Goal: Transaction & Acquisition: Download file/media

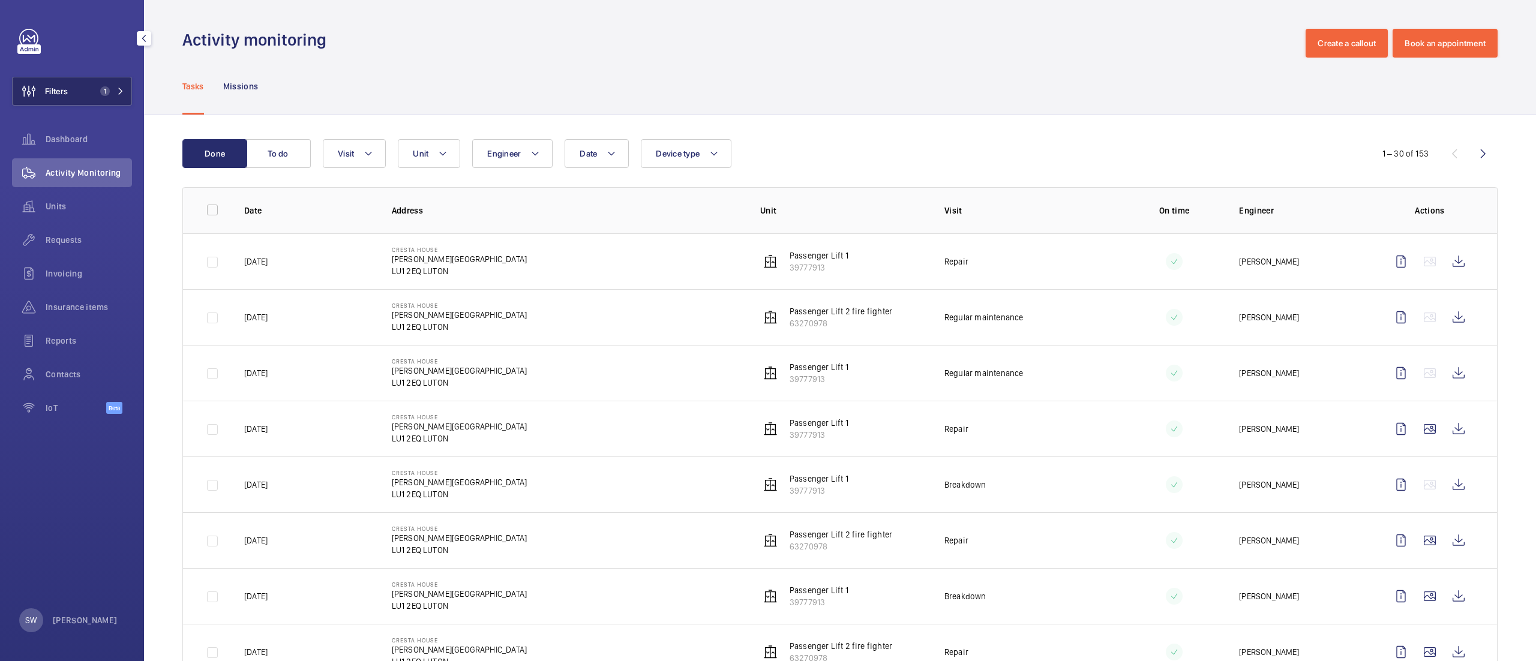
click at [96, 86] on span "1" at bounding box center [102, 91] width 14 height 10
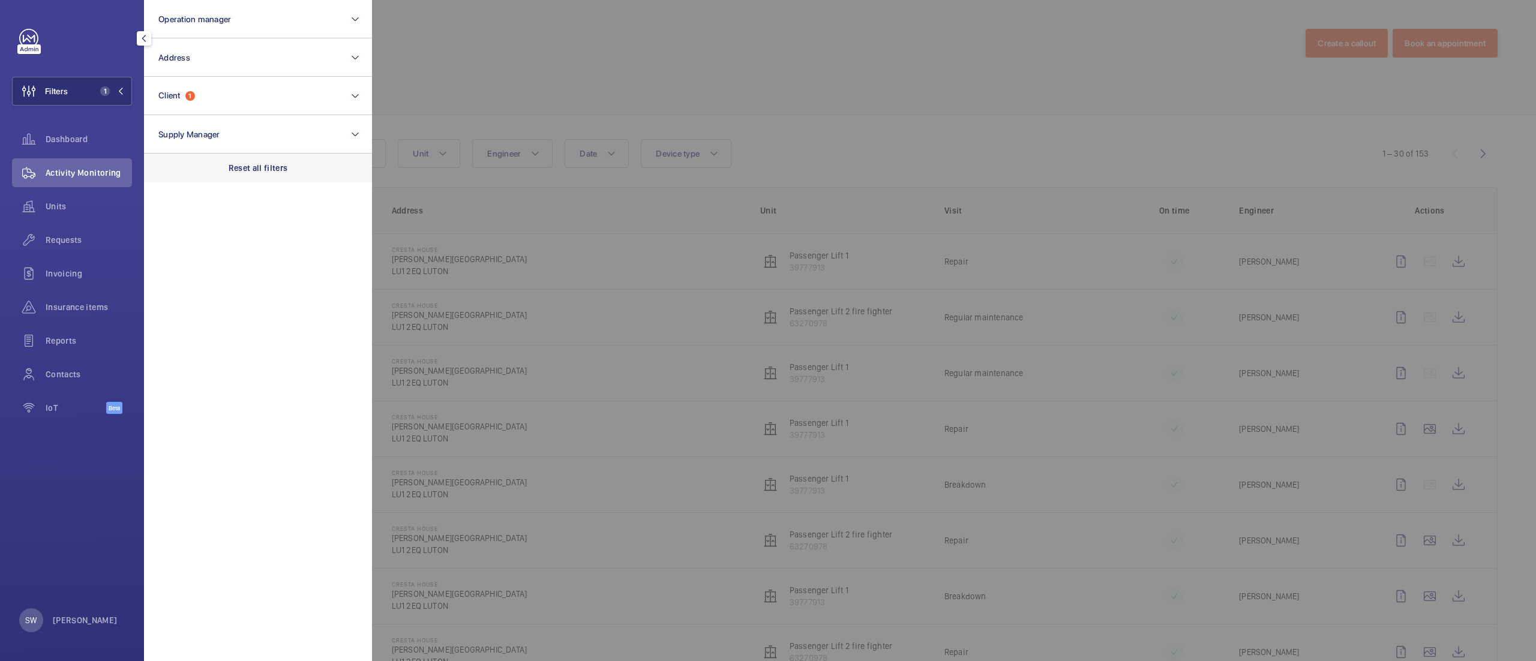
click at [280, 170] on p "Reset all filters" at bounding box center [258, 168] width 59 height 12
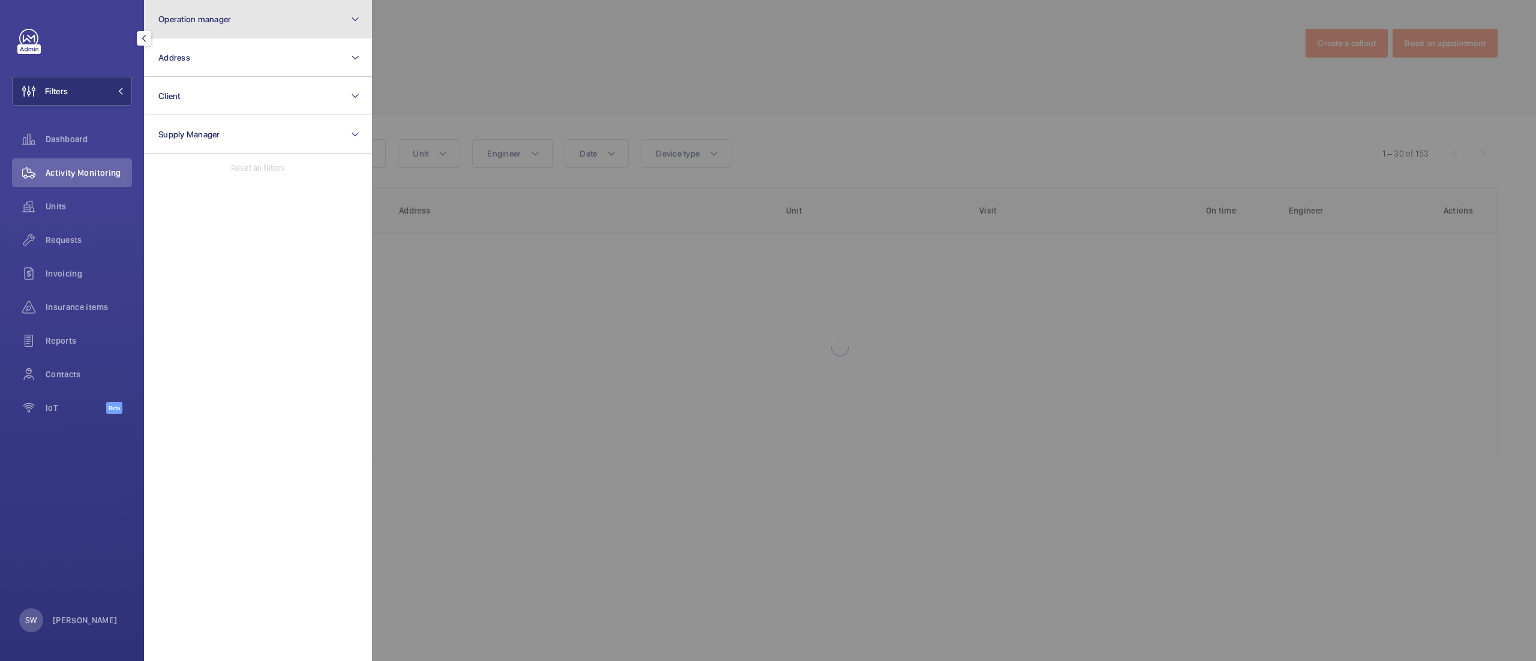
click at [211, 21] on span "Operation manager" at bounding box center [194, 19] width 73 height 10
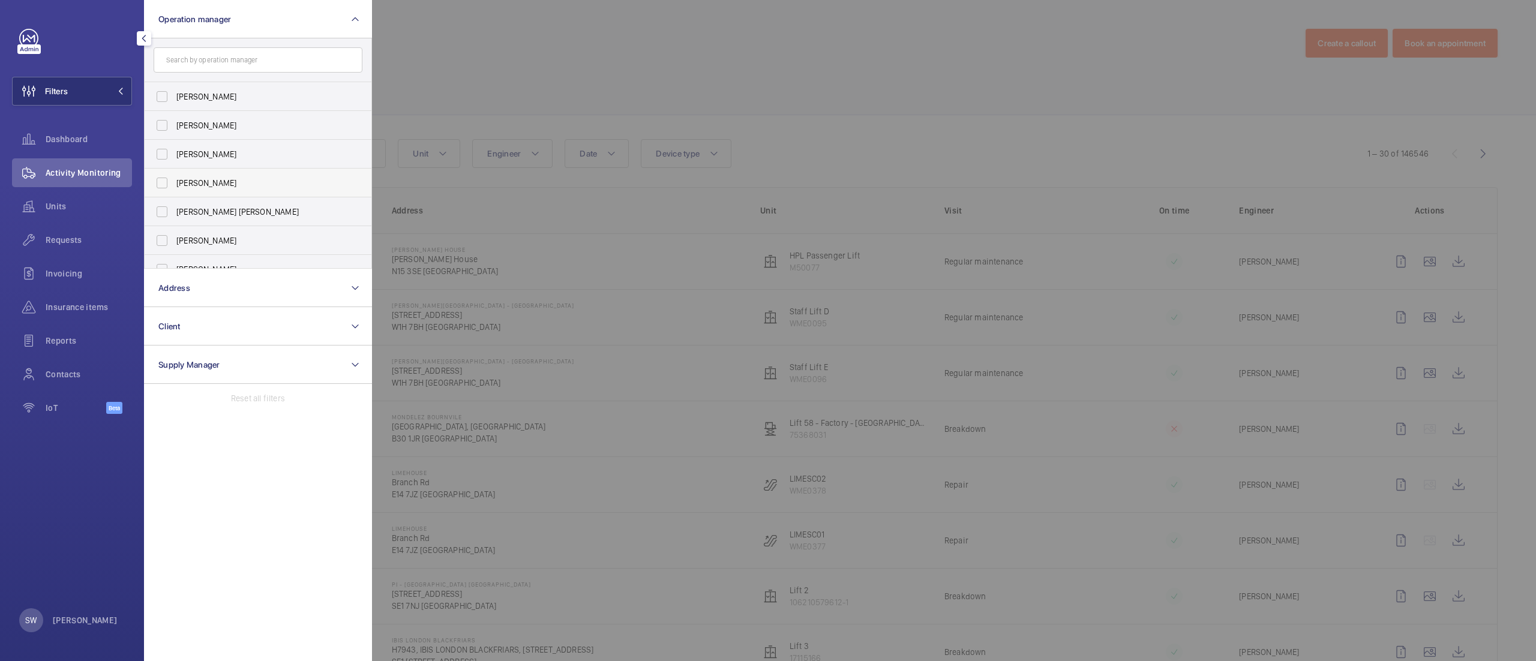
click at [180, 181] on span "[PERSON_NAME]" at bounding box center [258, 183] width 165 height 12
click at [174, 181] on input "[PERSON_NAME]" at bounding box center [162, 183] width 24 height 24
checkbox input "true"
click at [576, 84] on div at bounding box center [1140, 330] width 1536 height 661
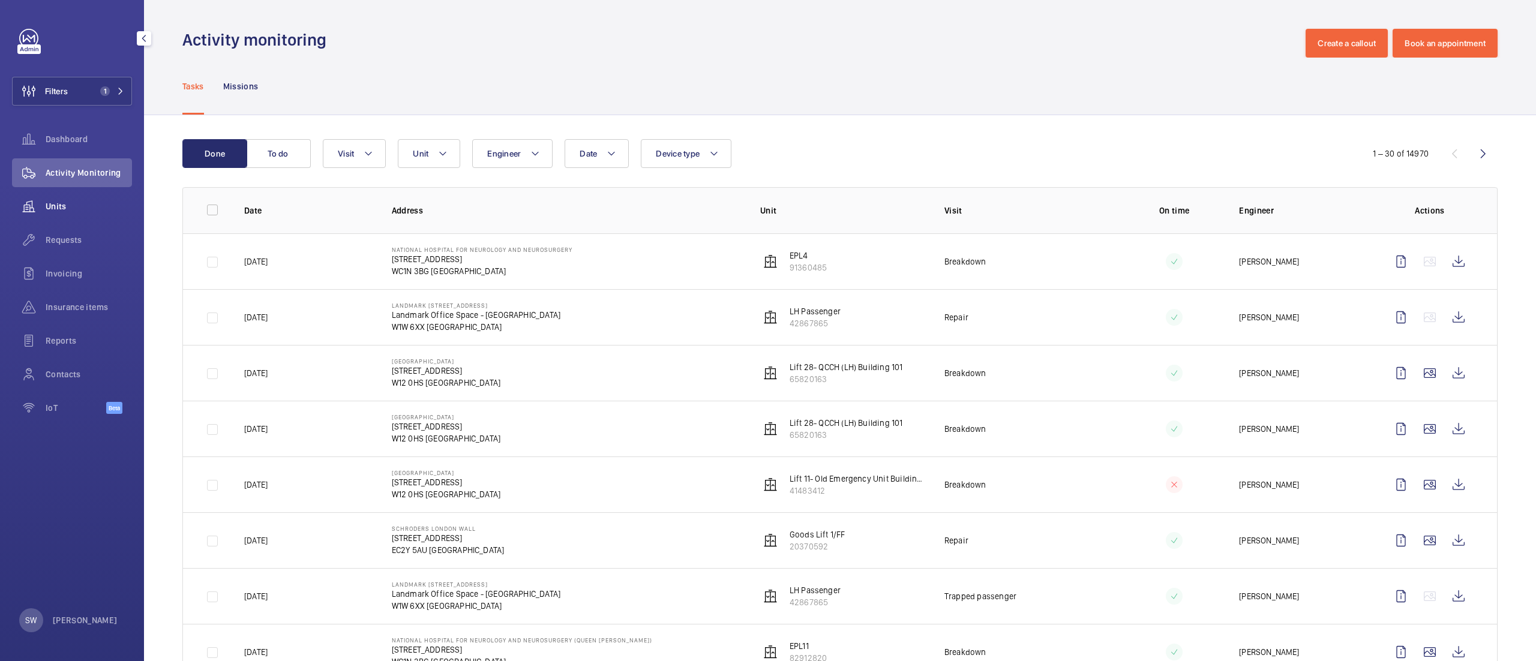
click at [32, 211] on wm-front-icon-button at bounding box center [29, 206] width 34 height 29
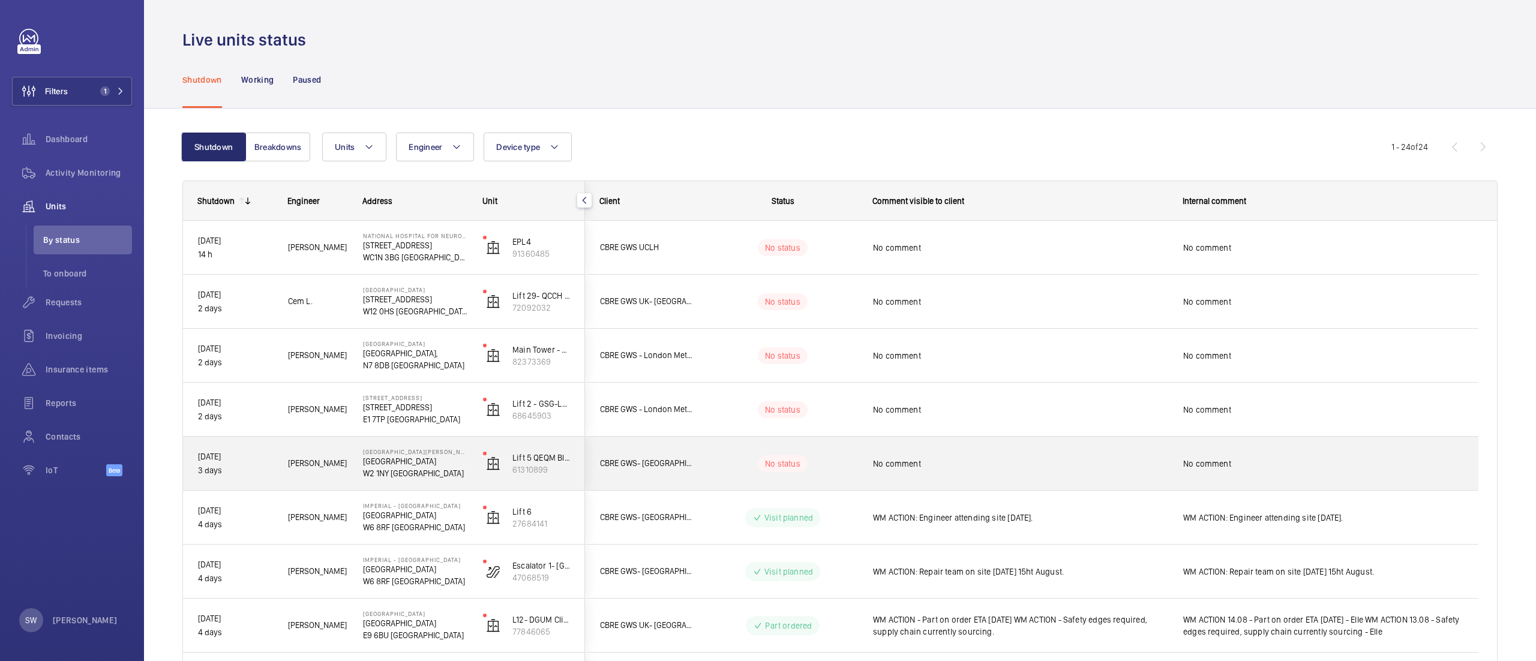
click at [947, 461] on span "No comment" at bounding box center [1020, 464] width 295 height 12
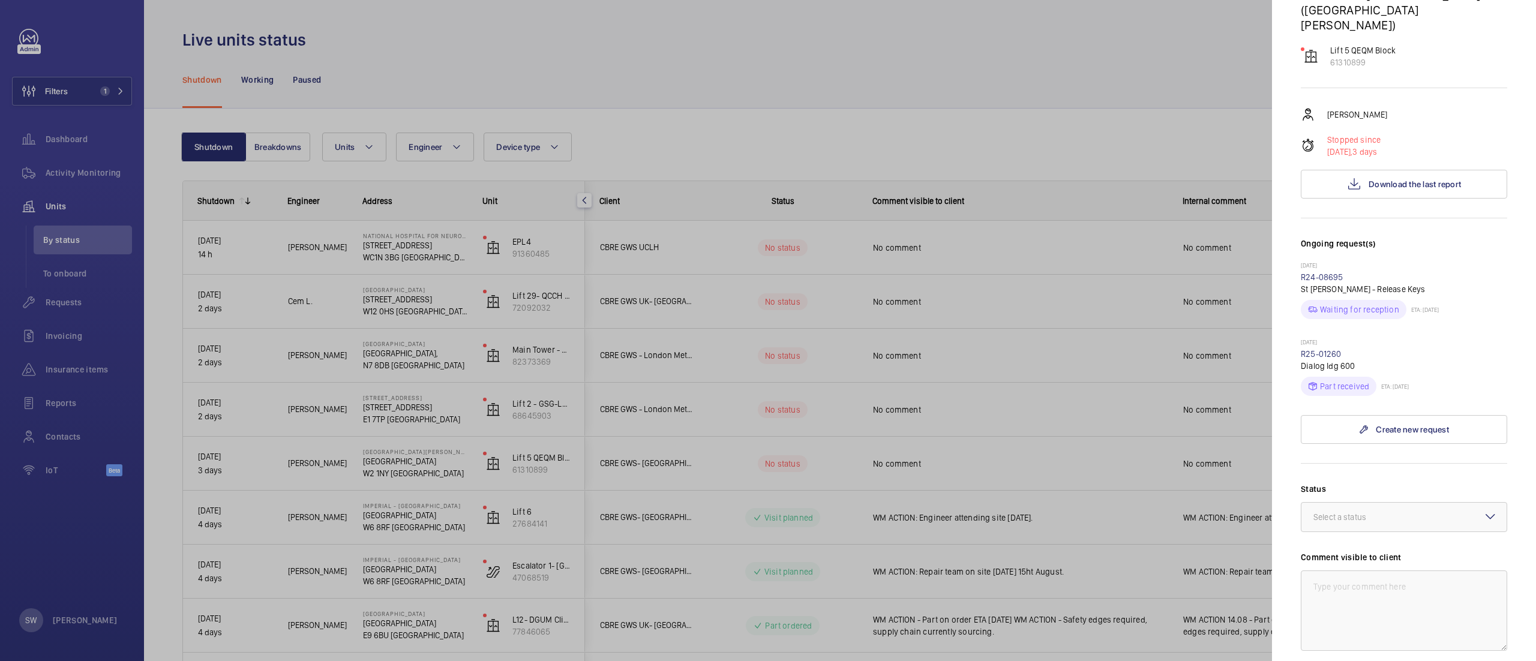
scroll to position [113, 0]
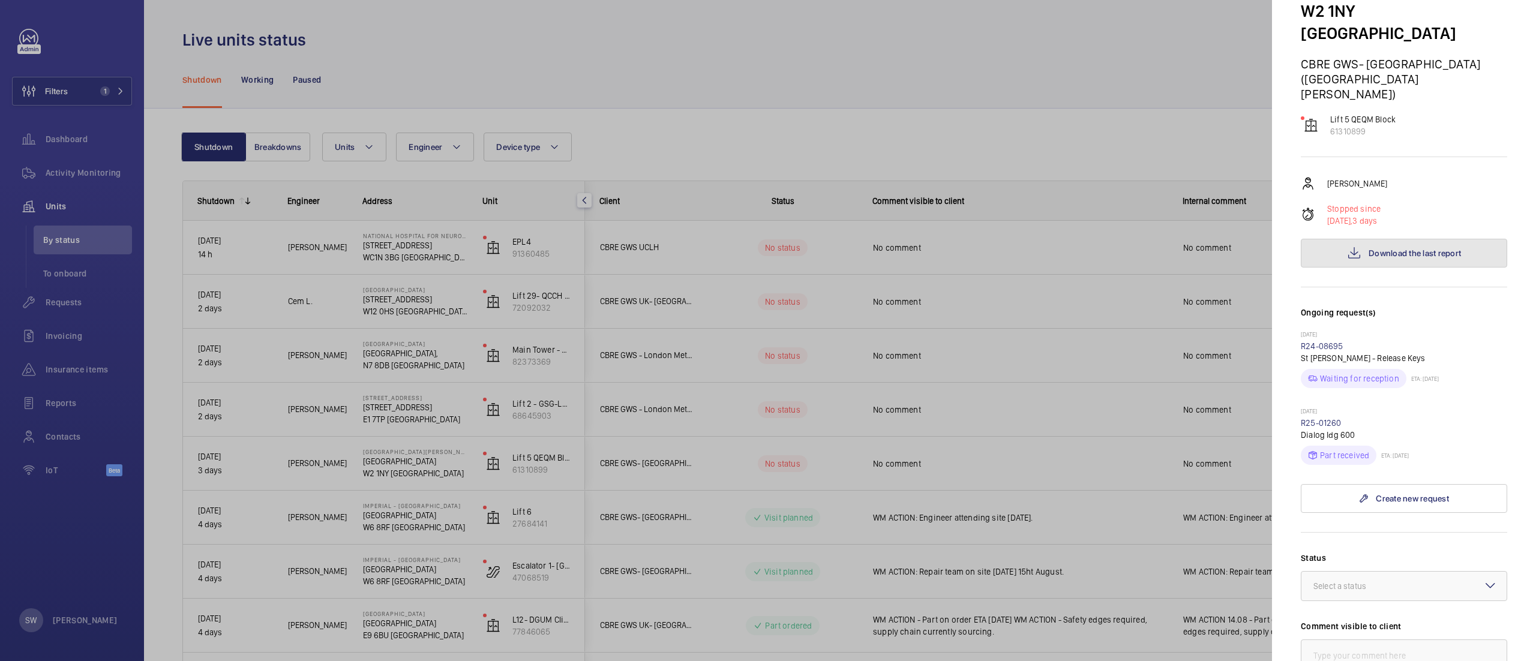
click at [1387, 248] on span "Download the last report" at bounding box center [1414, 253] width 92 height 10
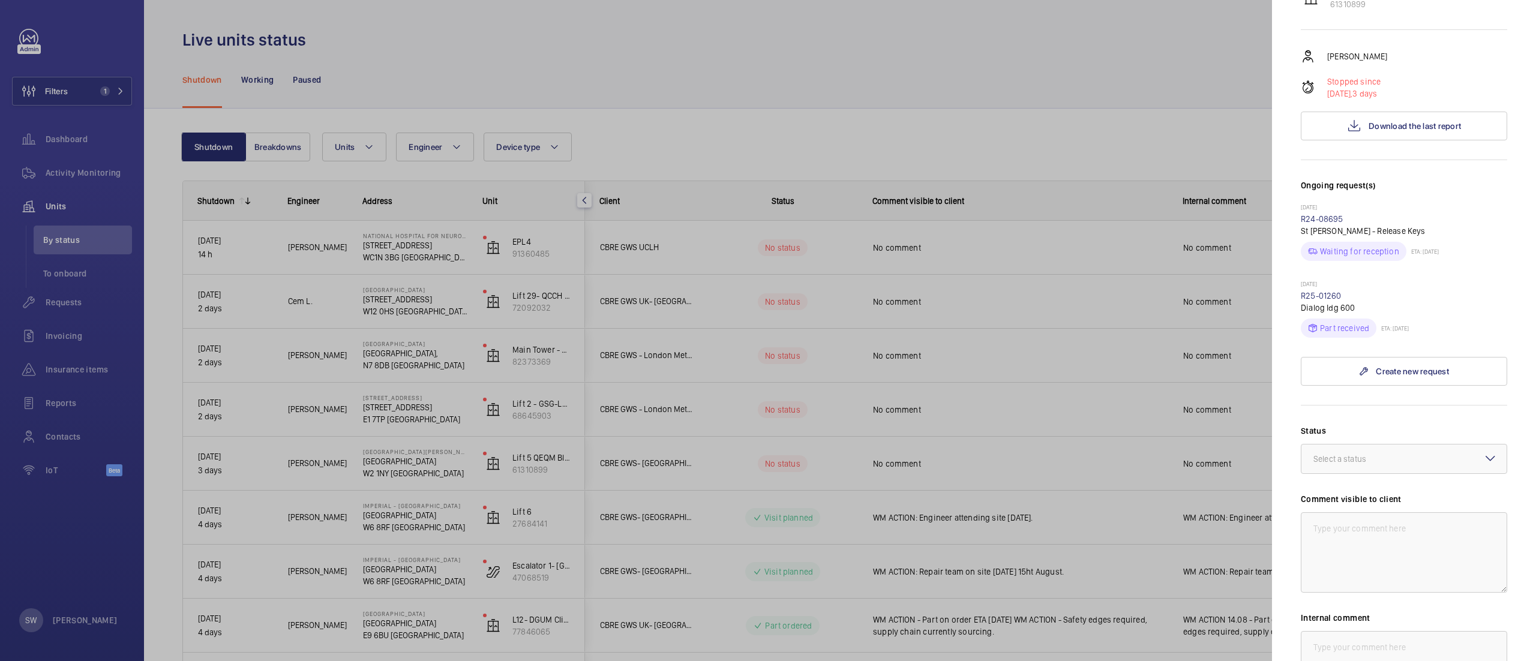
scroll to position [238, 0]
click at [870, 416] on div at bounding box center [768, 330] width 1536 height 661
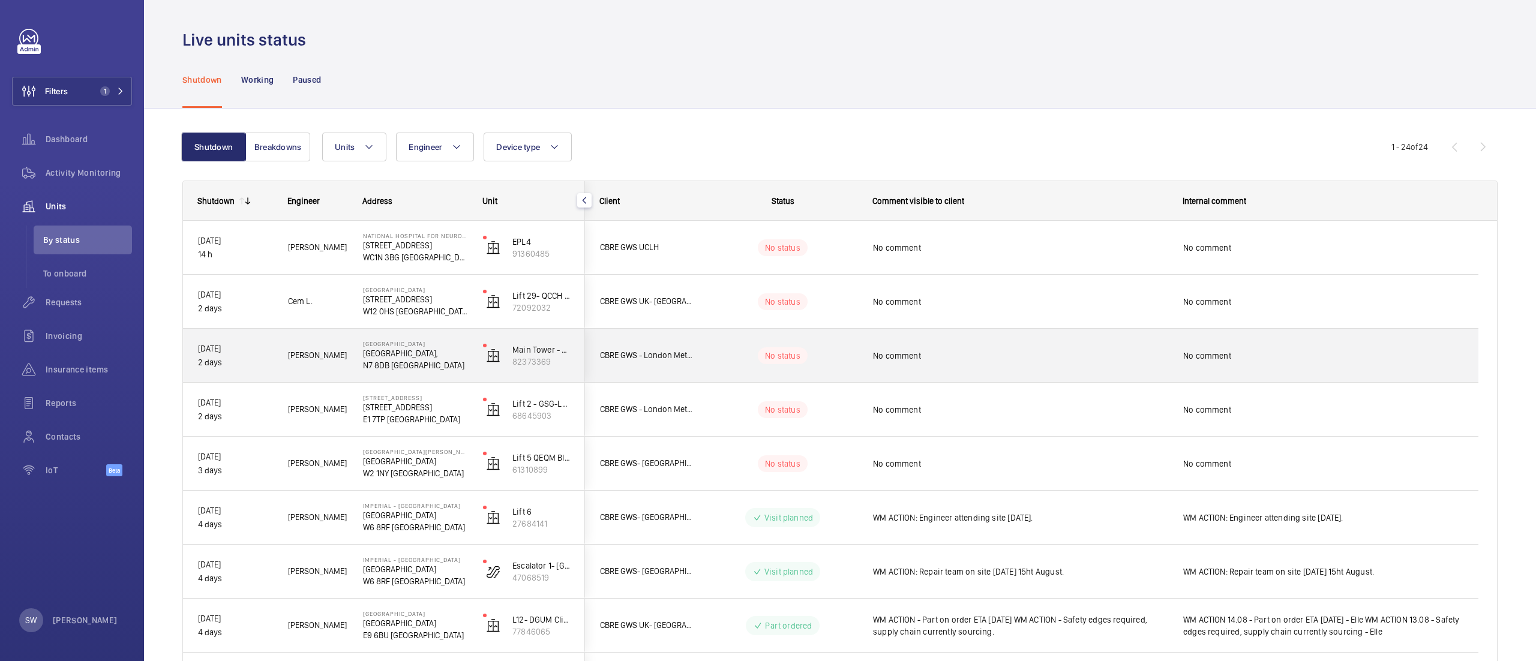
click at [1001, 331] on div "No comment" at bounding box center [1012, 356] width 309 height 52
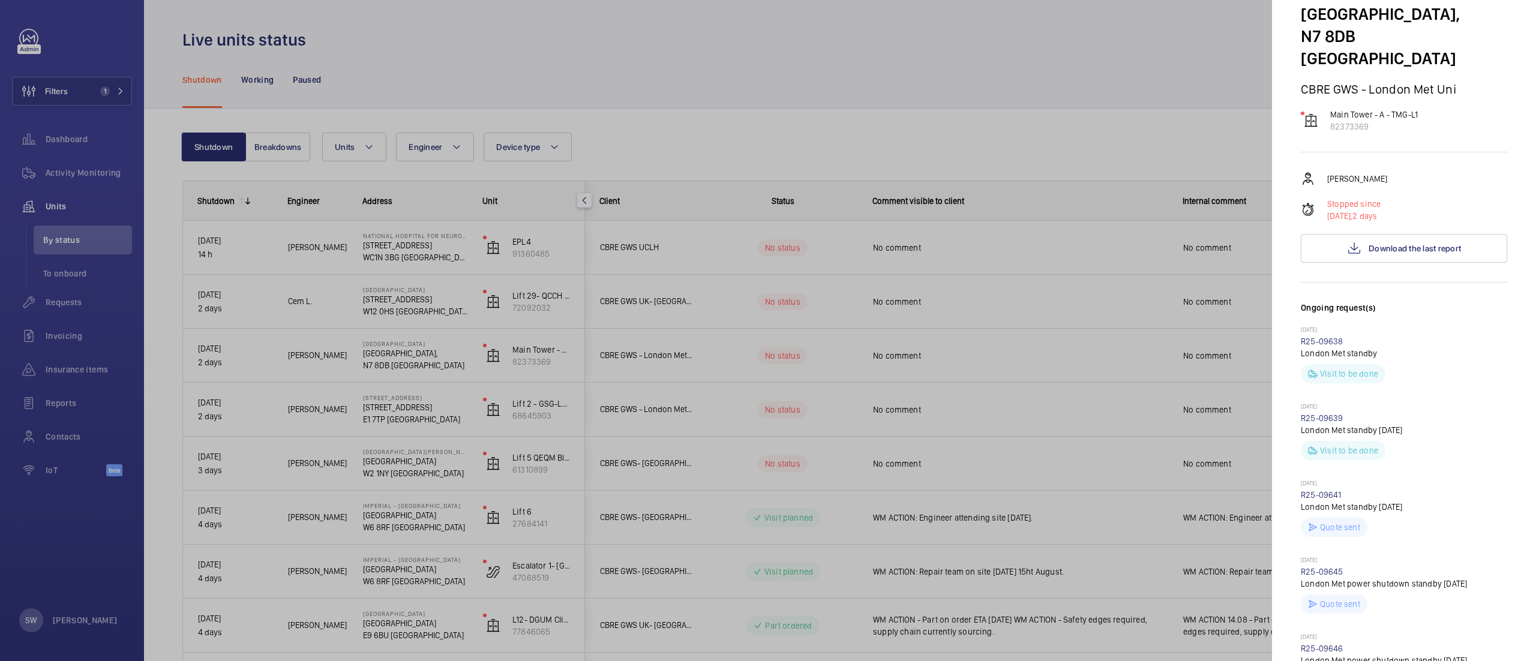
scroll to position [20, 0]
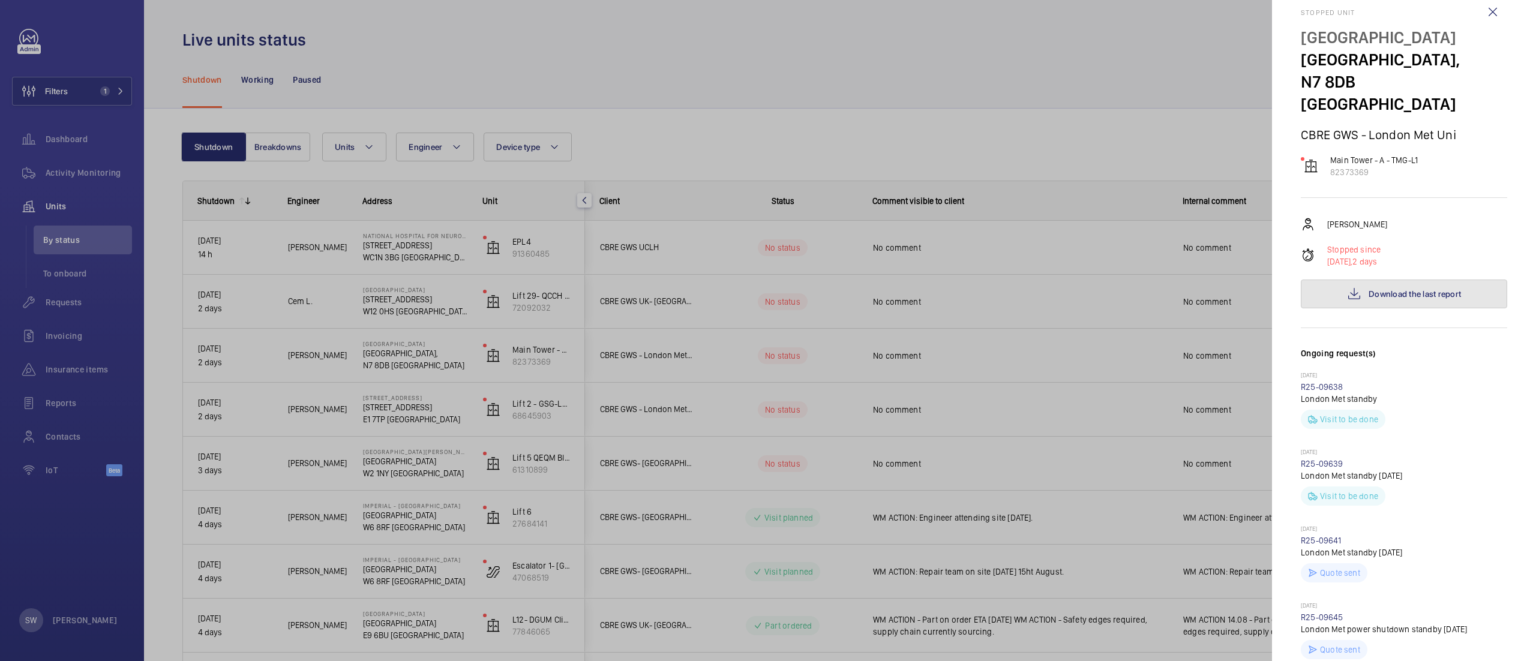
click at [1401, 289] on span "Download the last report" at bounding box center [1414, 294] width 92 height 10
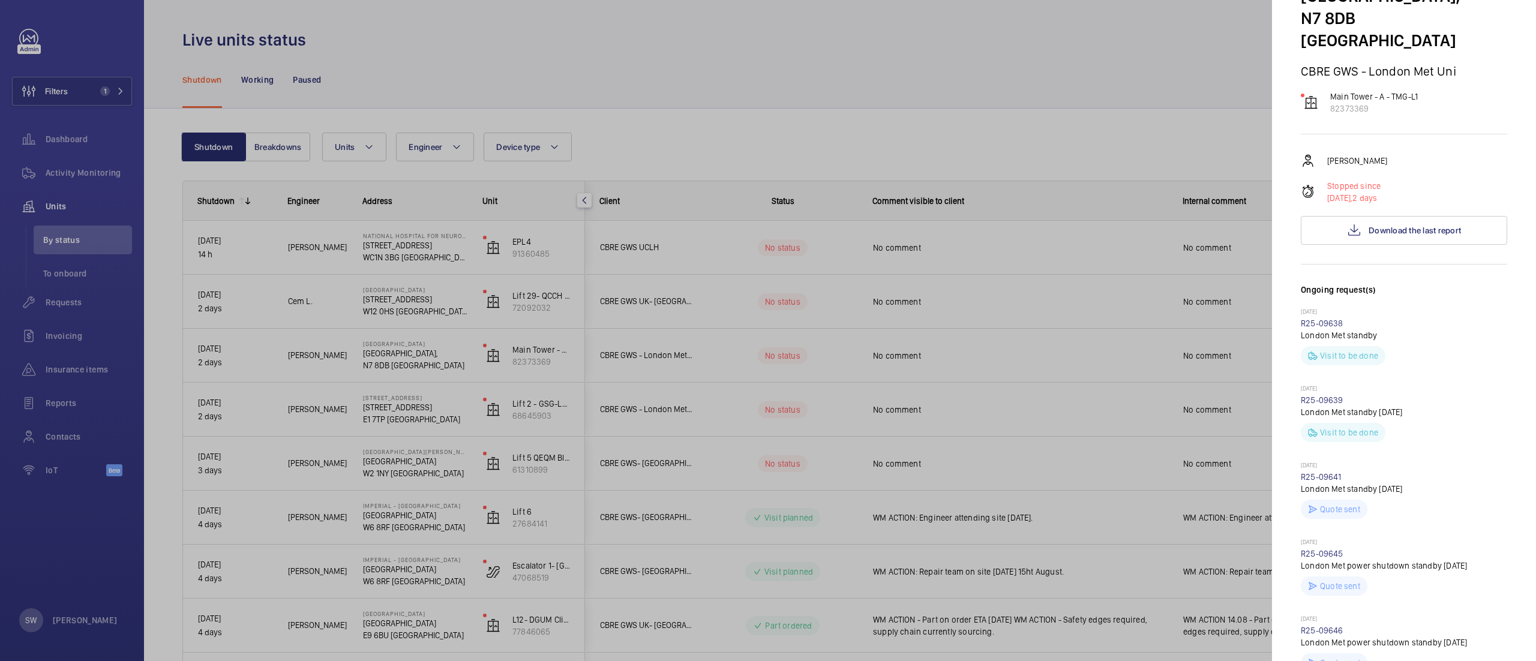
scroll to position [140, 0]
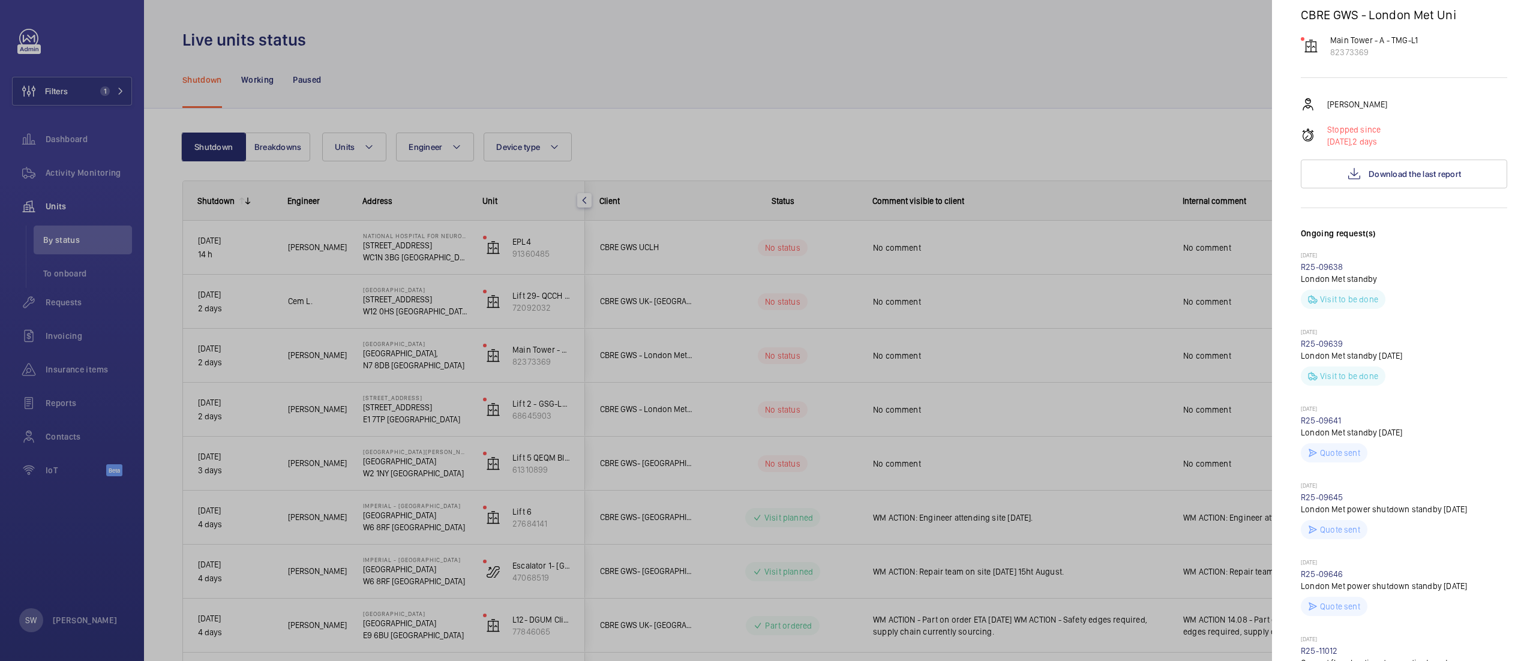
click at [813, 103] on div at bounding box center [768, 330] width 1536 height 661
